Goal: Use online tool/utility

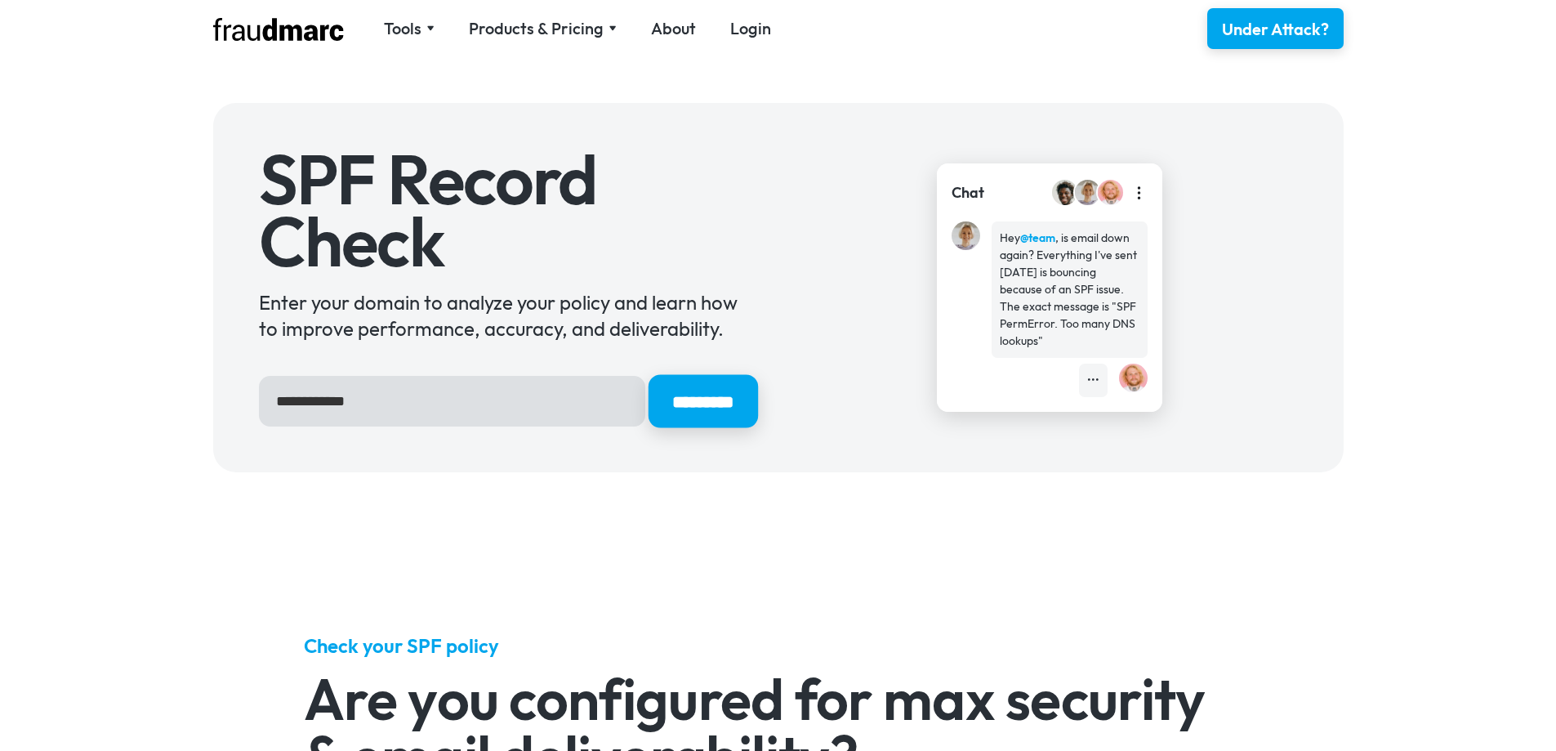
type input "**********"
click at [683, 421] on input "*********" at bounding box center [702, 401] width 109 height 53
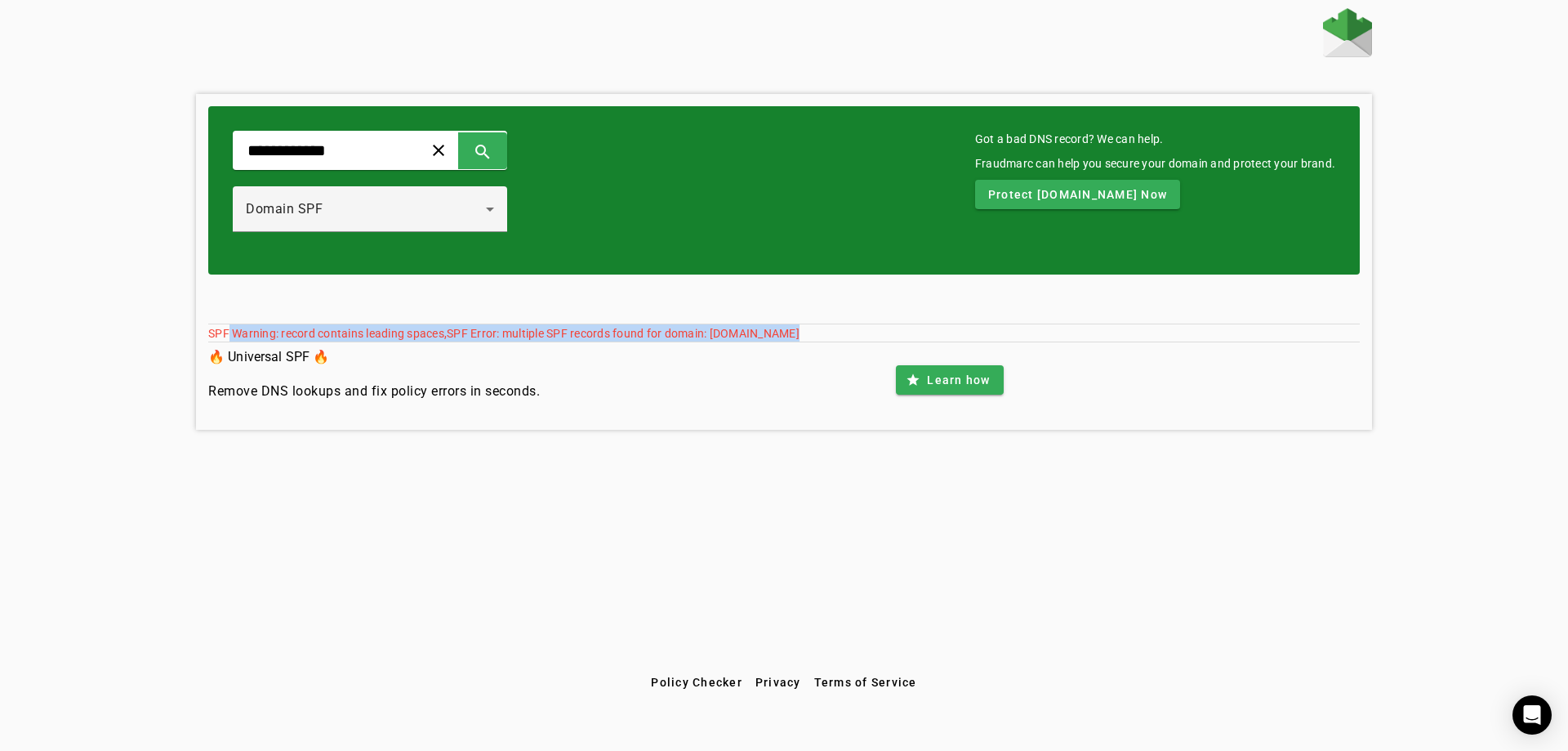
drag, startPoint x: 230, startPoint y: 335, endPoint x: 654, endPoint y: 343, distance: 424.1
click at [654, 342] on div "SPF Warning: record contains leading spaces,SPF Error: multiple SPF records fou…" at bounding box center [784, 333] width 1151 height 19
